Goal: Task Accomplishment & Management: Manage account settings

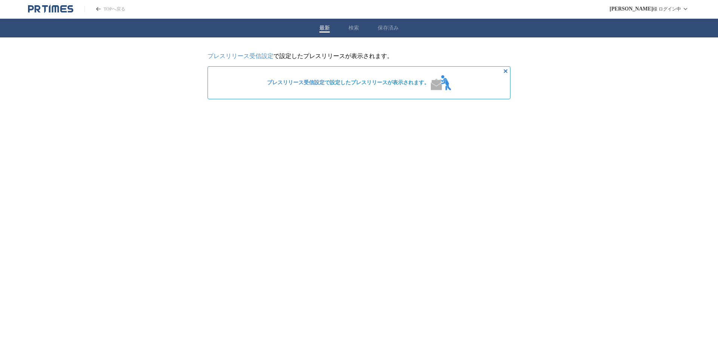
click at [357, 31] on button "検索" at bounding box center [354, 28] width 10 height 7
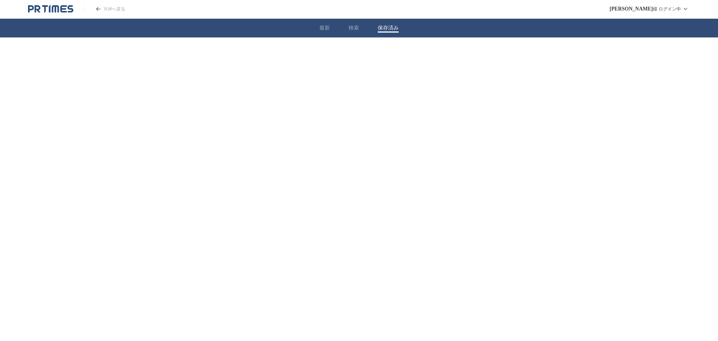
click at [380, 28] on button "保存済み" at bounding box center [388, 28] width 21 height 7
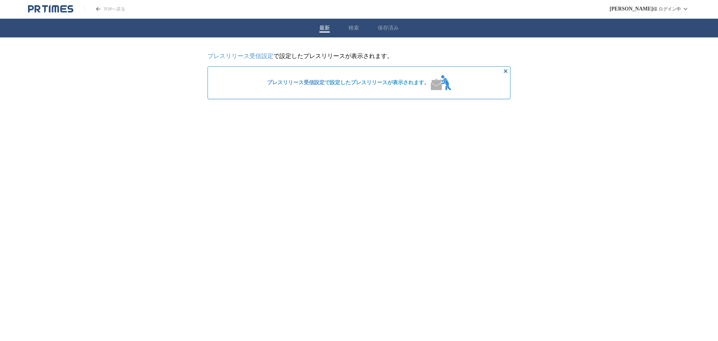
click at [364, 111] on html "TOPへ戻る [PERSON_NAME] ログイン中 最新 検索 保存済み プレスリリース受信設定 で設定したプレスリリースが表示されます。 プレスリリース受…" at bounding box center [359, 55] width 718 height 111
click at [401, 111] on html "TOPへ戻る [PERSON_NAME] ログイン中 最新 検索 保存済み プレスリリース受信設定 で設定したプレスリリースが表示されます。 プレスリリース受…" at bounding box center [359, 55] width 718 height 111
click at [346, 31] on div "最新 検索 保存済み" at bounding box center [359, 28] width 718 height 19
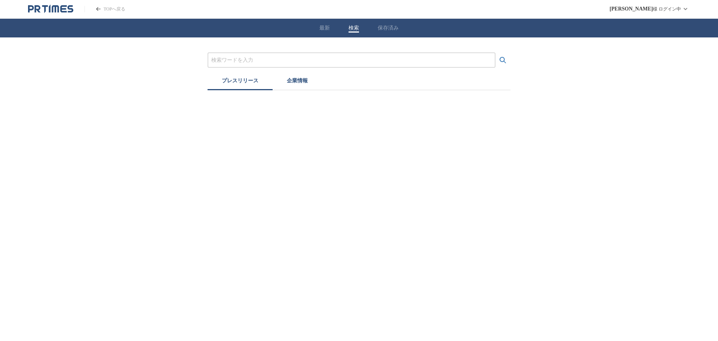
click at [354, 31] on button "検索" at bounding box center [354, 28] width 10 height 7
click at [386, 26] on button "保存済み" at bounding box center [388, 28] width 21 height 7
click at [327, 31] on button "最新" at bounding box center [324, 28] width 10 height 7
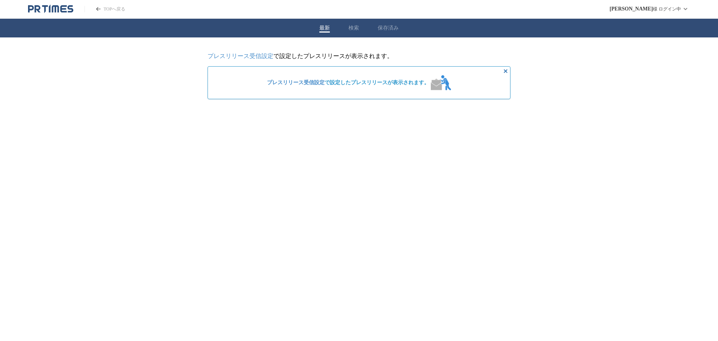
click at [265, 59] on link "プレスリリース受信設定" at bounding box center [241, 56] width 66 height 6
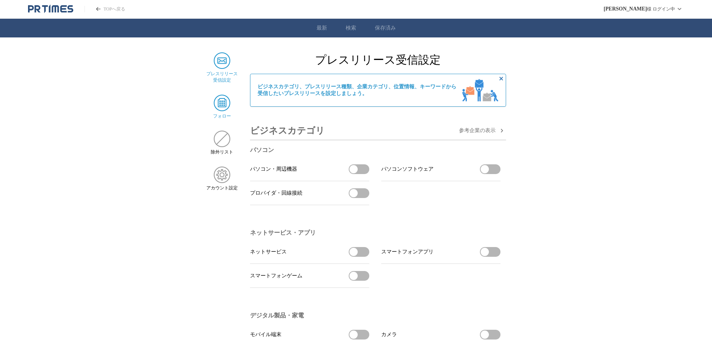
click at [224, 105] on img at bounding box center [222, 103] width 16 height 16
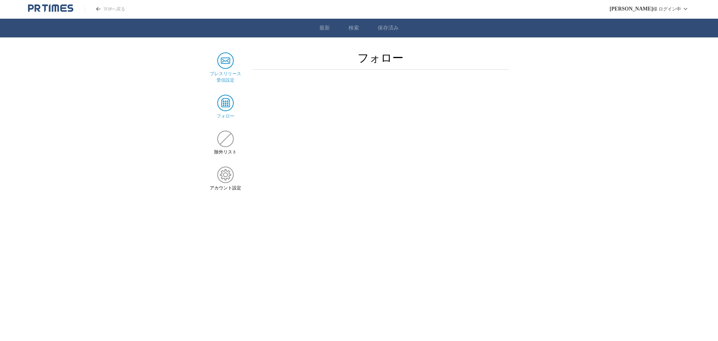
click at [229, 68] on img at bounding box center [225, 60] width 16 height 16
